Goal: Task Accomplishment & Management: Use online tool/utility

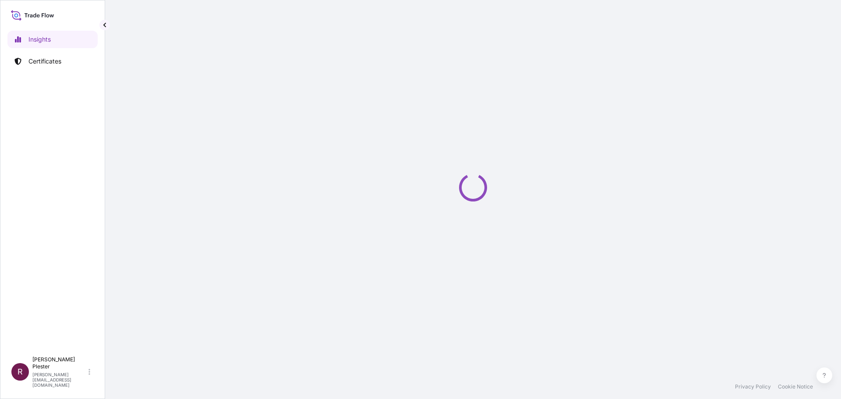
select select "2025"
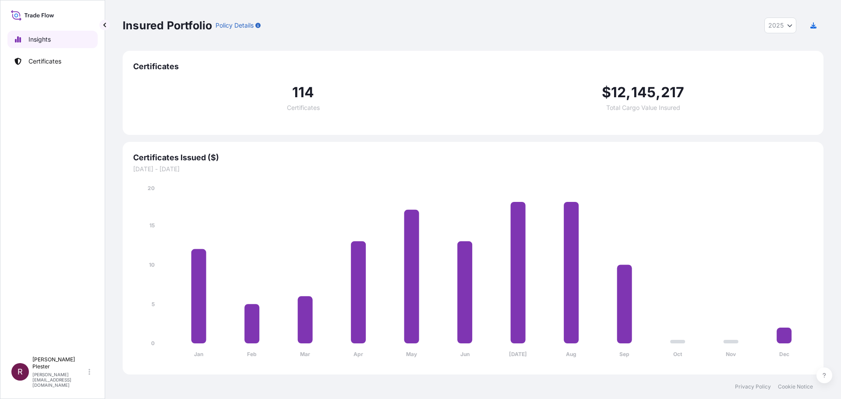
click at [33, 39] on p "Insights" at bounding box center [39, 39] width 22 height 9
click at [36, 60] on p "Certificates" at bounding box center [44, 61] width 33 height 9
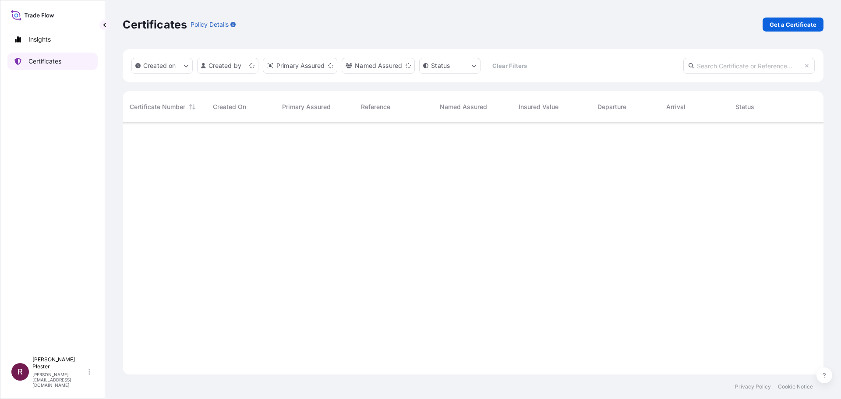
scroll to position [250, 694]
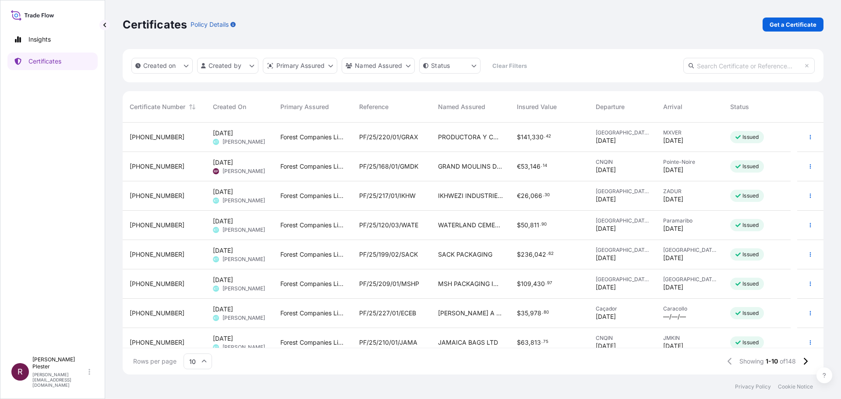
click at [390, 222] on span "PF/25/120/03/WATE" at bounding box center [388, 225] width 59 height 9
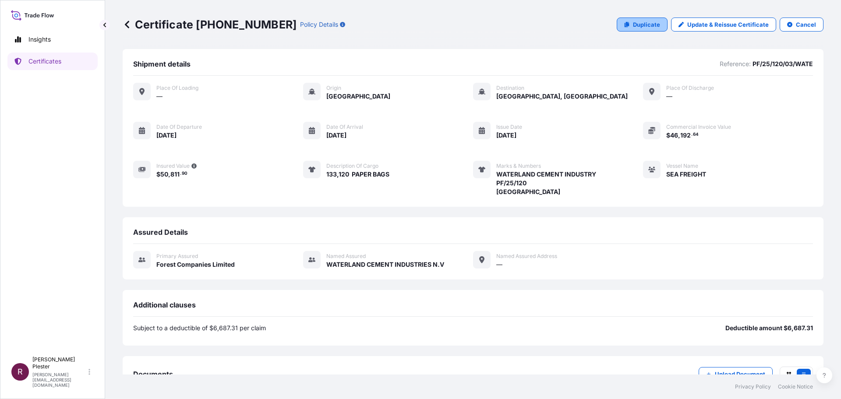
click at [633, 25] on p "Duplicate" at bounding box center [646, 24] width 27 height 9
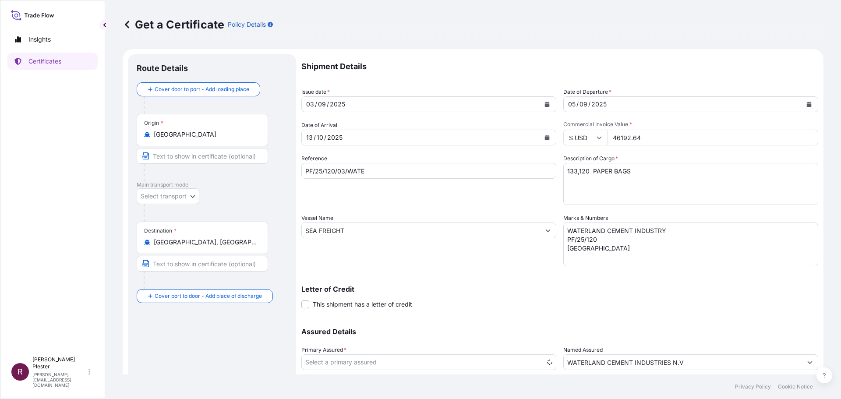
select select "31422"
click at [313, 106] on div "03" at bounding box center [310, 104] width 10 height 11
click at [543, 101] on button "Calendar" at bounding box center [547, 104] width 14 height 14
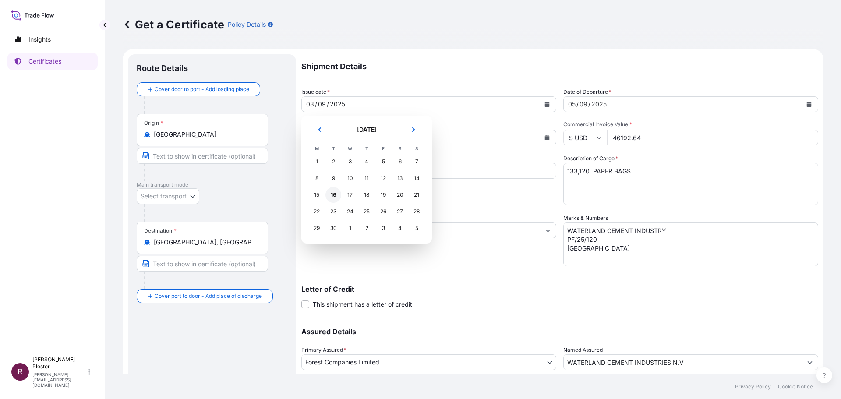
click at [338, 194] on div "16" at bounding box center [333, 195] width 16 height 16
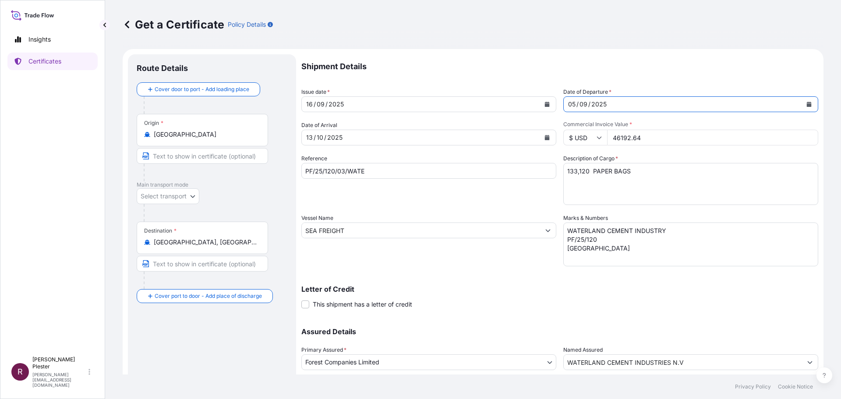
click at [567, 102] on div "05" at bounding box center [571, 104] width 9 height 11
click at [806, 103] on icon "Calendar" at bounding box center [808, 104] width 5 height 5
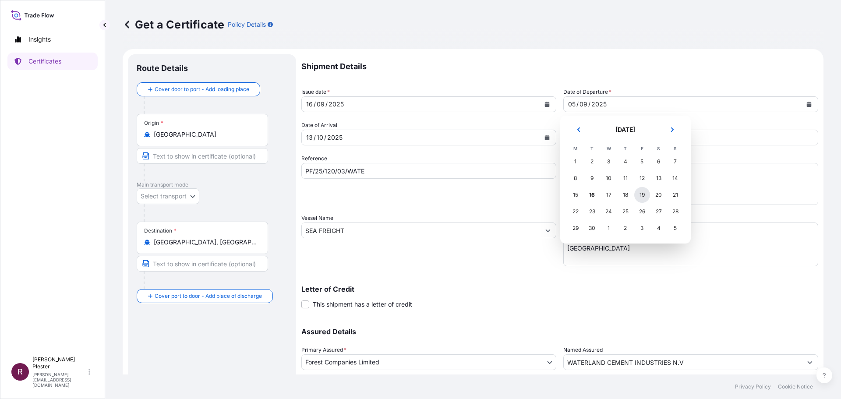
click at [643, 196] on div "19" at bounding box center [642, 195] width 16 height 16
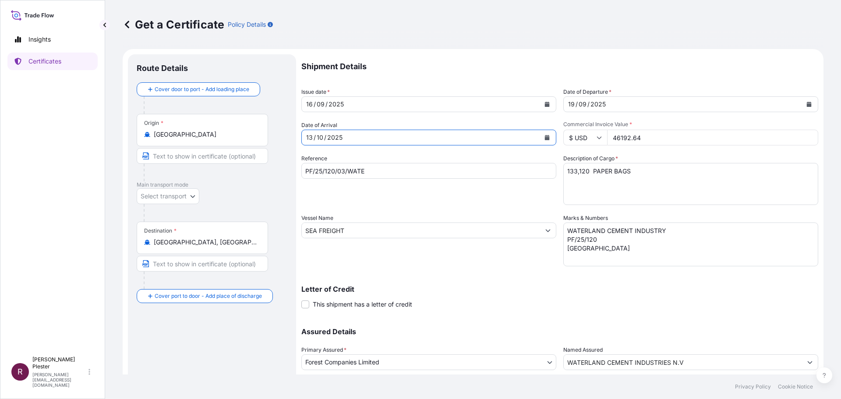
click at [318, 138] on div "10" at bounding box center [320, 137] width 8 height 11
click at [544, 135] on icon "Calendar" at bounding box center [546, 137] width 5 height 5
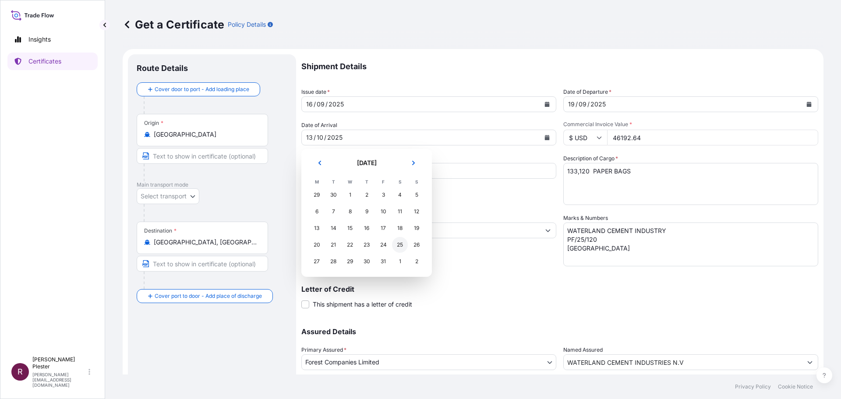
click at [400, 246] on div "25" at bounding box center [400, 245] width 16 height 16
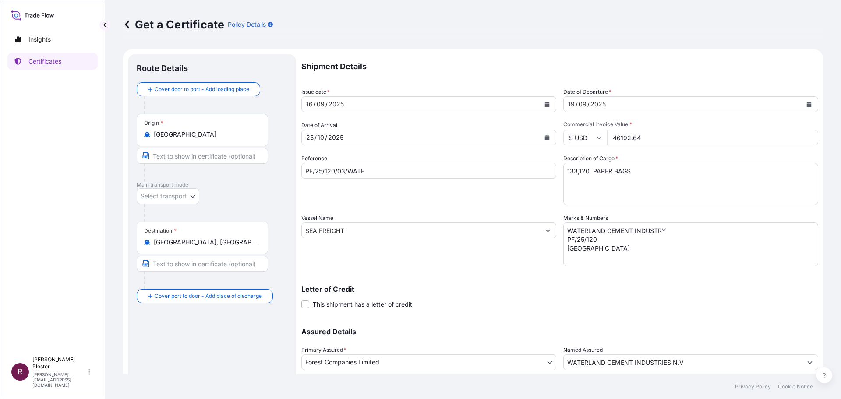
click at [640, 137] on input "46192.64" at bounding box center [712, 138] width 211 height 16
click at [611, 139] on input "46192.64" at bounding box center [712, 138] width 211 height 16
click at [612, 138] on input "492385.28" at bounding box center [712, 138] width 211 height 16
type input "92385.28"
click at [585, 174] on textarea "133,120 PAPER BAGS" at bounding box center [690, 184] width 255 height 42
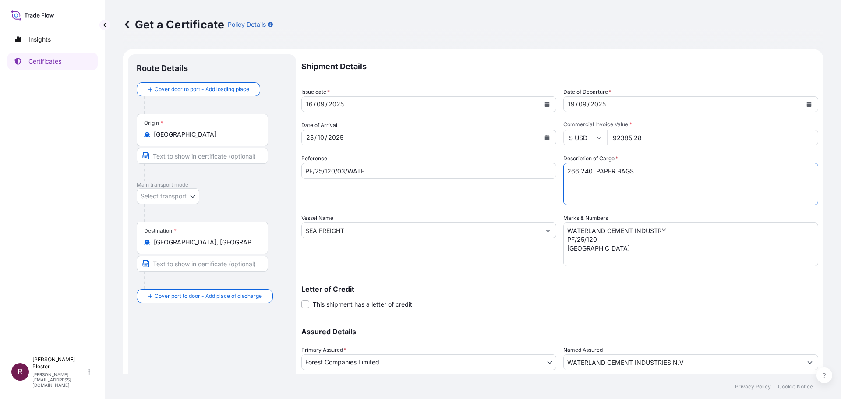
type textarea "266,240 PAPER BAGS"
click at [597, 241] on textarea "WATERLAND CEMENT INDUSTRY PF/25/120 [GEOGRAPHIC_DATA]" at bounding box center [690, 244] width 255 height 44
type textarea "WATERLAND CEMENT INDUSTRY PF/25/120/04 [GEOGRAPHIC_DATA]"
click at [341, 172] on input "PF/25/120/03/WATE" at bounding box center [428, 171] width 255 height 16
type input "PF/25/120/04/WATE"
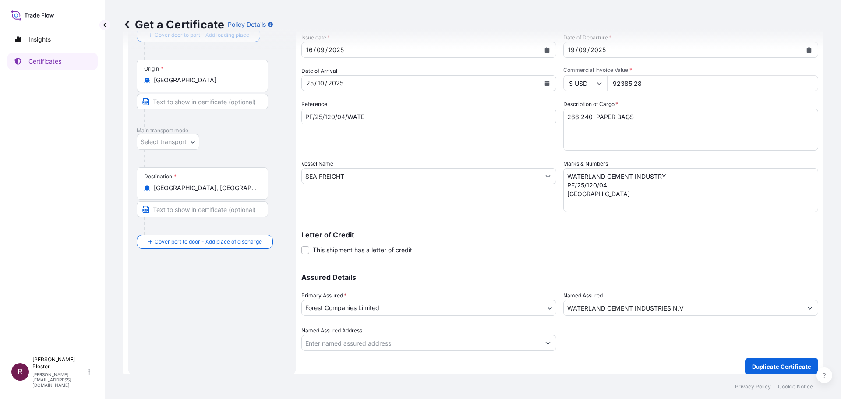
scroll to position [60, 0]
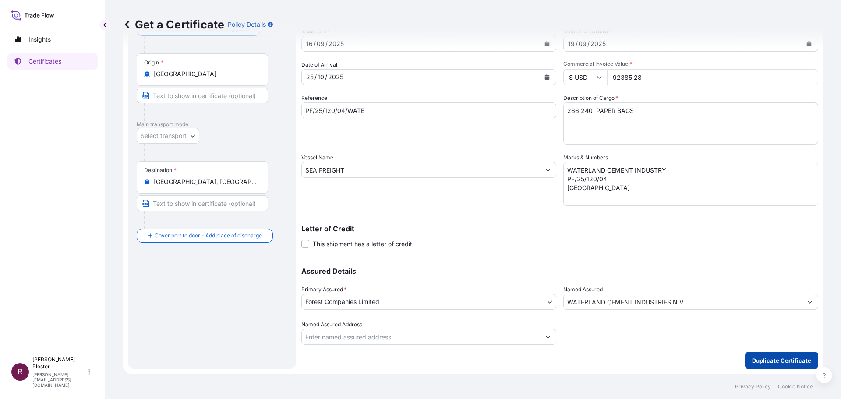
click at [752, 360] on p "Duplicate Certificate" at bounding box center [781, 360] width 59 height 9
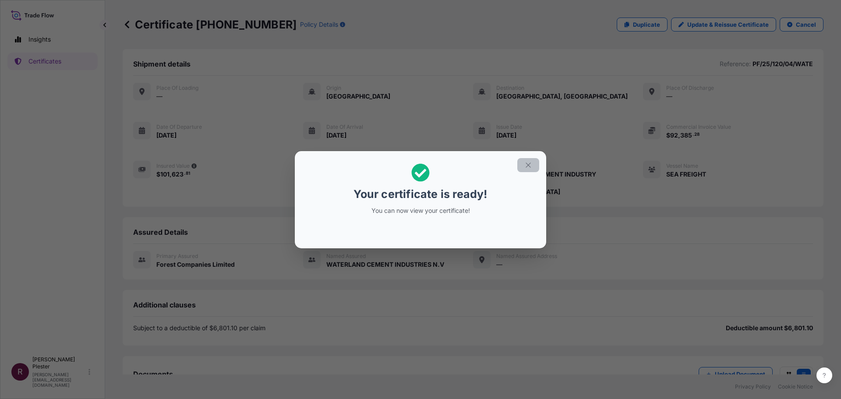
click at [528, 159] on button "button" at bounding box center [528, 165] width 22 height 14
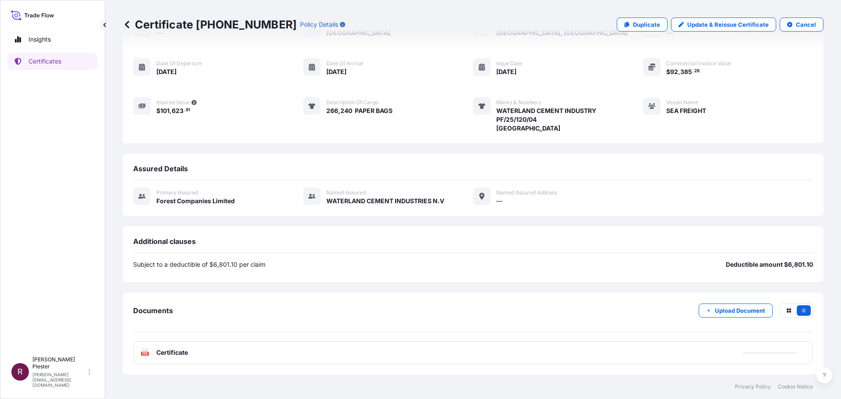
scroll to position [72, 0]
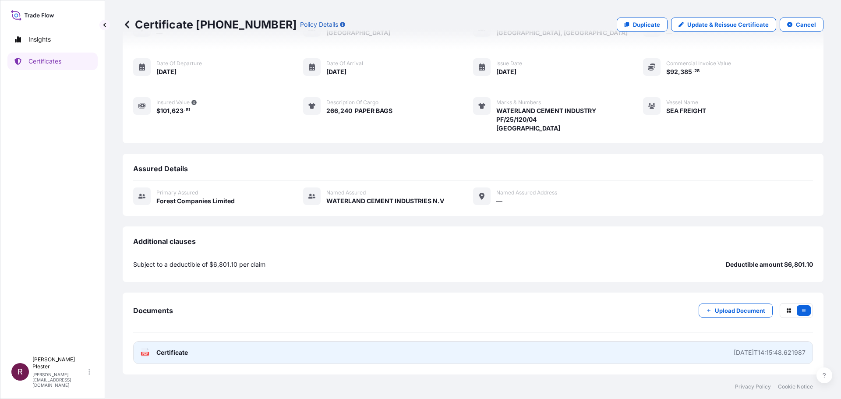
click at [149, 353] on rect at bounding box center [145, 354] width 8 height 4
